Goal: Task Accomplishment & Management: Manage account settings

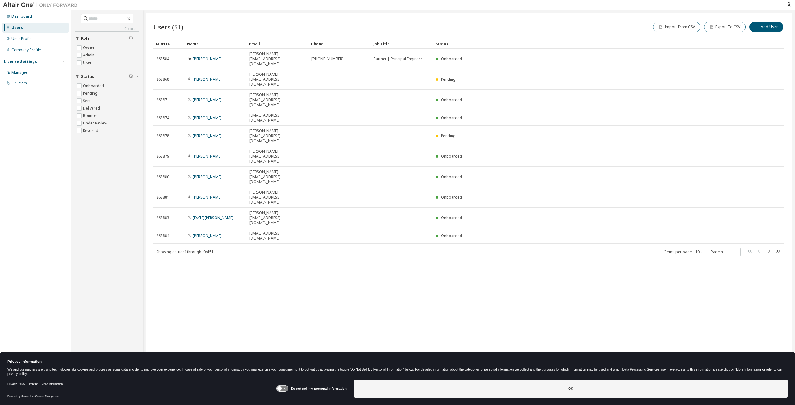
click at [279, 185] on div "Users (51) Import From CSV Export To CSV Add User Clear Load Save Save As Field…" at bounding box center [469, 198] width 646 height 371
click at [114, 21] on span at bounding box center [107, 18] width 52 height 9
click at [111, 20] on input "text" at bounding box center [107, 19] width 37 height 6
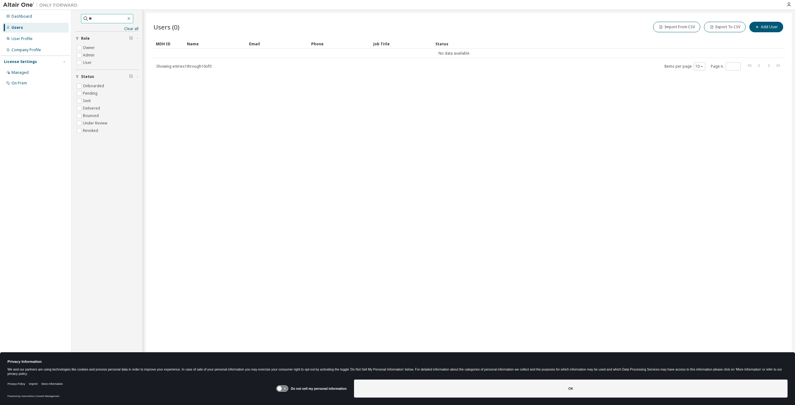
type input "*"
click at [131, 19] on icon "button" at bounding box center [128, 18] width 5 height 5
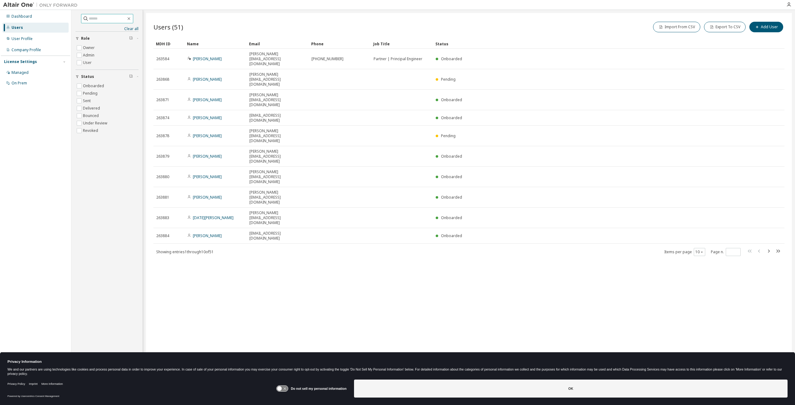
click at [189, 44] on div "Name" at bounding box center [215, 44] width 57 height 10
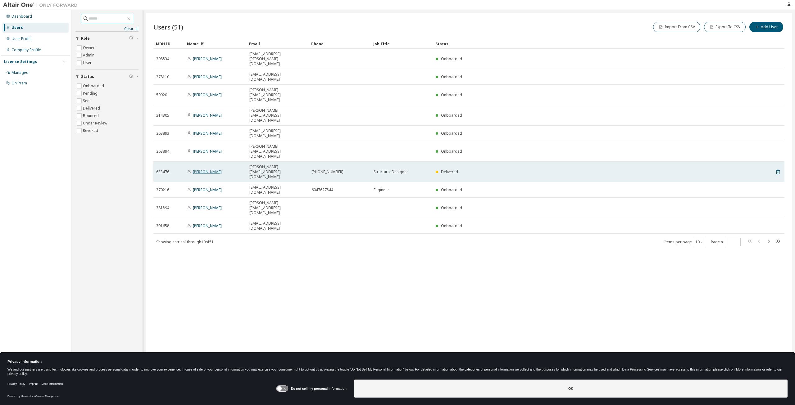
click at [215, 169] on link "[PERSON_NAME]" at bounding box center [207, 171] width 29 height 5
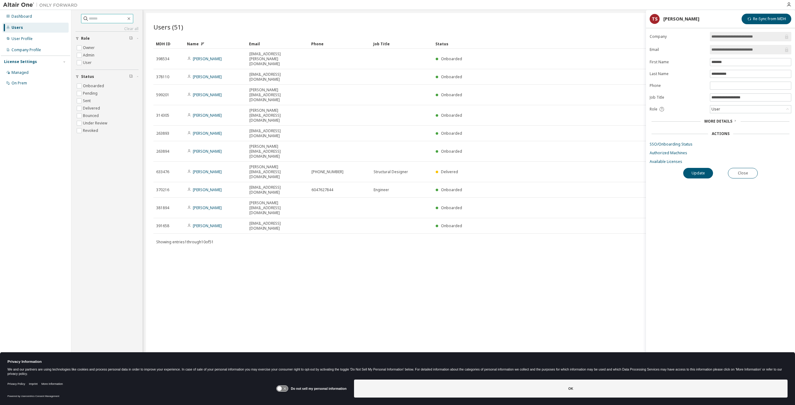
click at [727, 120] on span "More Details" at bounding box center [718, 121] width 28 height 5
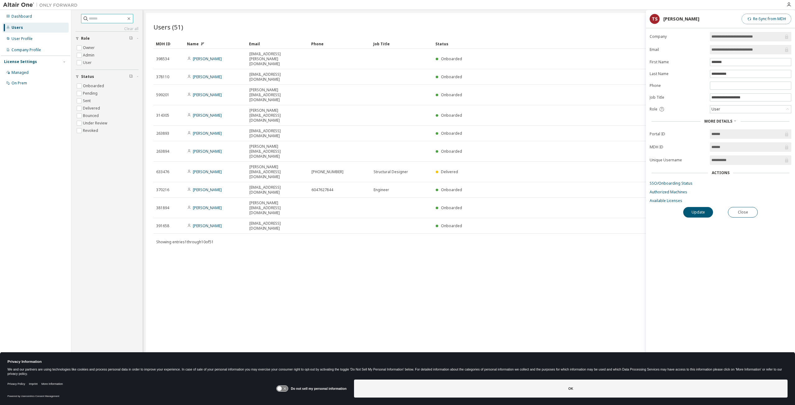
click at [760, 20] on button "Re-Sync from MDH" at bounding box center [766, 19] width 50 height 11
click at [789, 3] on icon "button" at bounding box center [788, 4] width 5 height 5
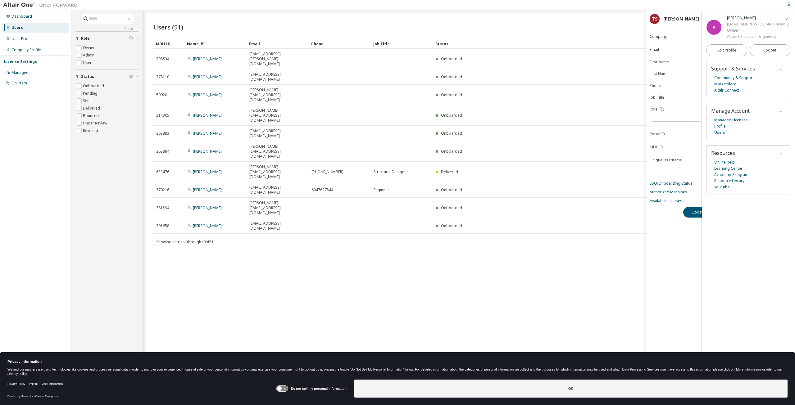
click at [789, 3] on icon "button" at bounding box center [788, 4] width 5 height 5
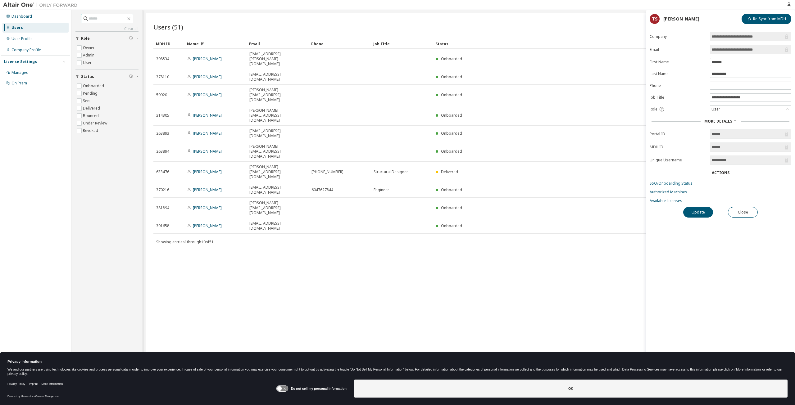
click at [677, 182] on link "SSO/Onboarding Status" at bounding box center [720, 183] width 142 height 5
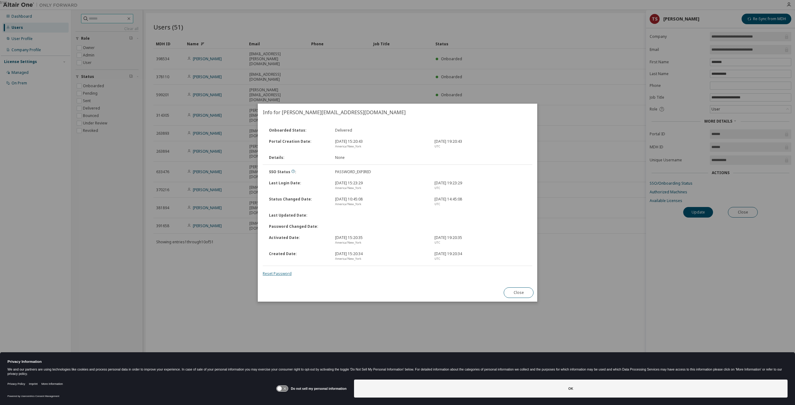
click at [278, 271] on link "Reset Password" at bounding box center [277, 273] width 29 height 5
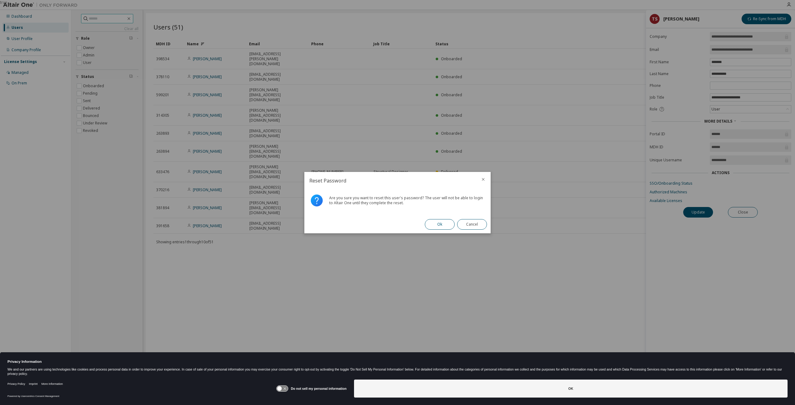
click at [436, 224] on button "Ok" at bounding box center [440, 224] width 30 height 11
click at [474, 225] on button "Close" at bounding box center [472, 224] width 30 height 11
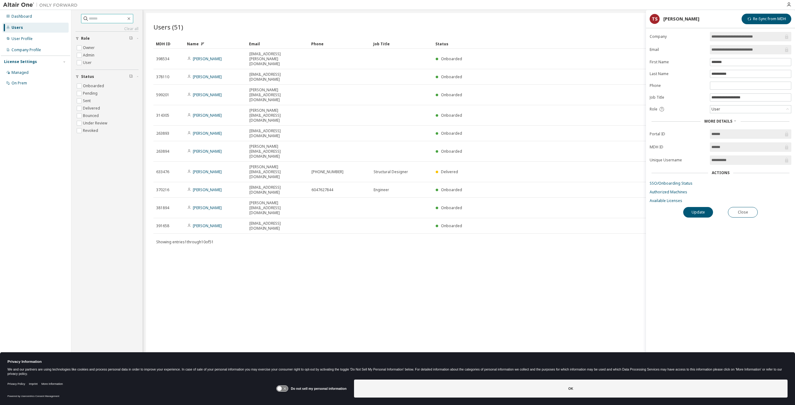
click at [489, 205] on div "Users (51) Import From CSV Export To CSV Add User Clear Load Save Save As Field…" at bounding box center [469, 198] width 646 height 371
click at [410, 234] on div "Users (51) Import From CSV Export To CSV Add User Clear Load Save Save As Field…" at bounding box center [469, 198] width 646 height 371
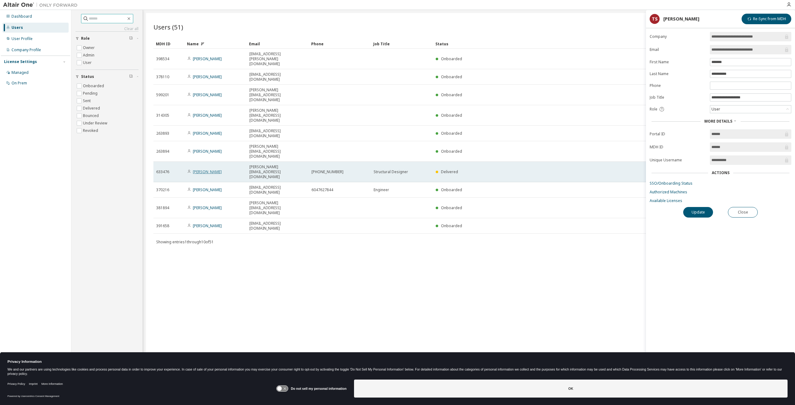
click at [213, 169] on link "[PERSON_NAME]" at bounding box center [207, 171] width 29 height 5
click at [209, 169] on link "[PERSON_NAME]" at bounding box center [207, 171] width 29 height 5
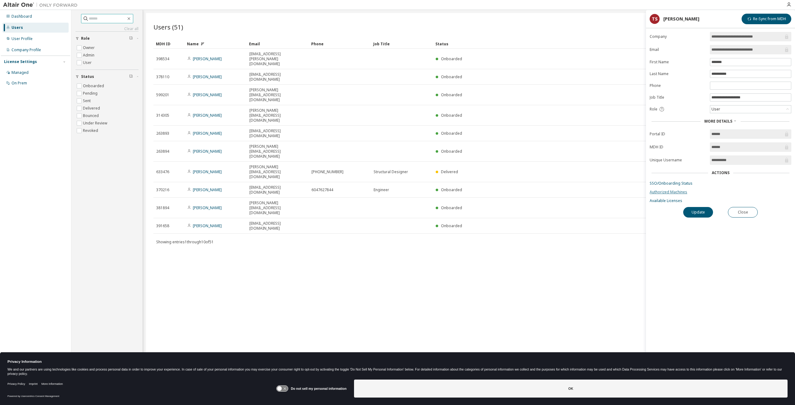
click at [677, 190] on link "Authorized Machines" at bounding box center [720, 192] width 142 height 5
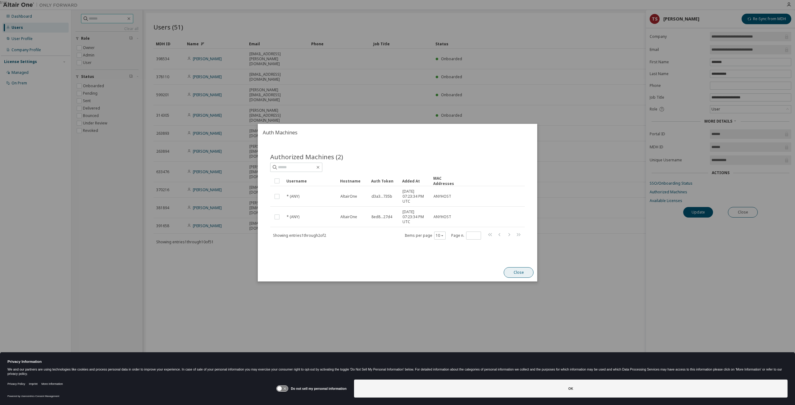
click at [519, 272] on button "Close" at bounding box center [518, 272] width 30 height 11
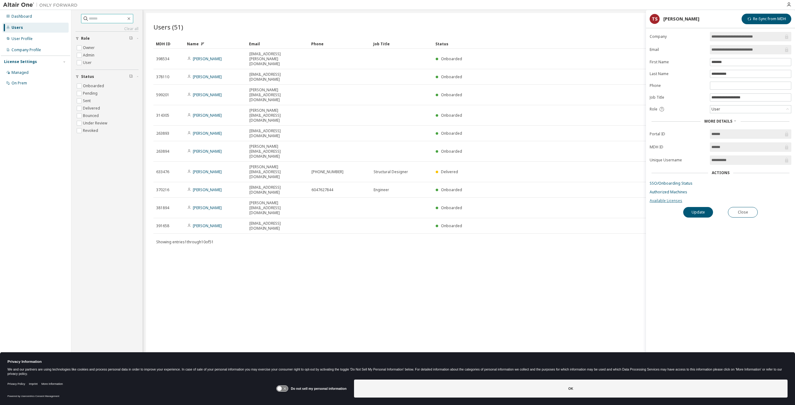
click at [671, 198] on link "Available Licenses" at bounding box center [720, 200] width 142 height 5
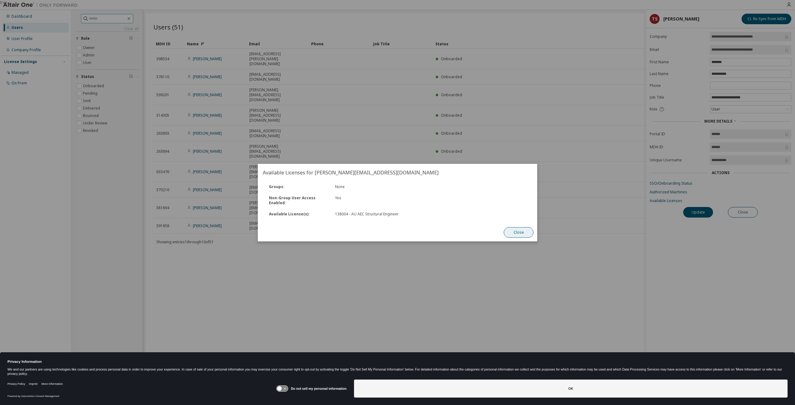
click at [518, 234] on button "Close" at bounding box center [518, 232] width 30 height 11
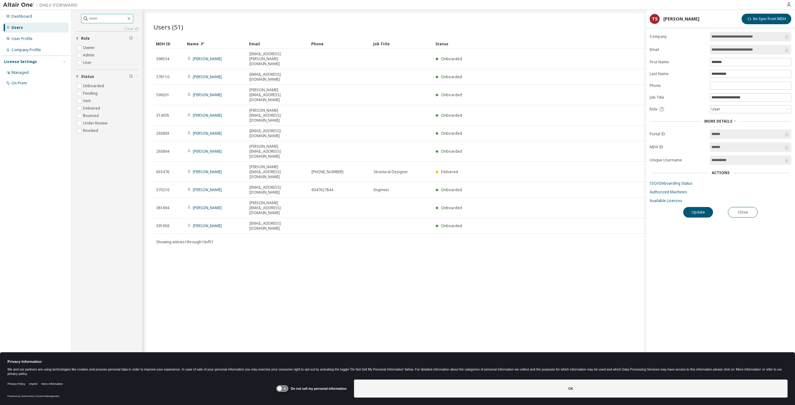
click at [281, 234] on div "Users (51) Import From CSV Export To CSV Add User Clear Load Save Save As Field…" at bounding box center [469, 198] width 646 height 371
